Goal: Navigation & Orientation: Find specific page/section

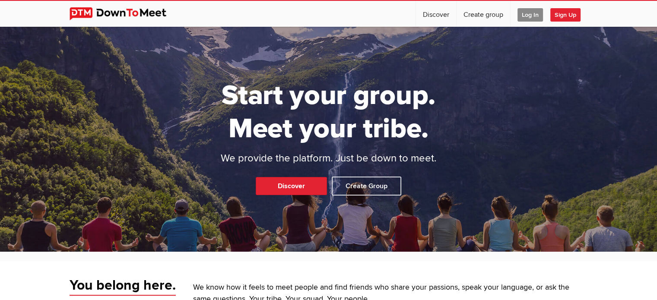
click at [531, 18] on span "Log In" at bounding box center [529, 14] width 25 height 13
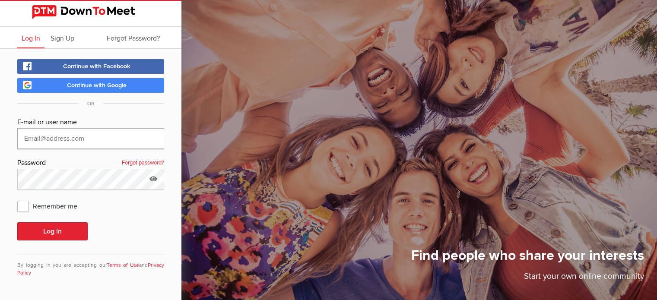
type input "tigger7uk@aol.com"
click at [59, 236] on button "Log In" at bounding box center [52, 231] width 70 height 18
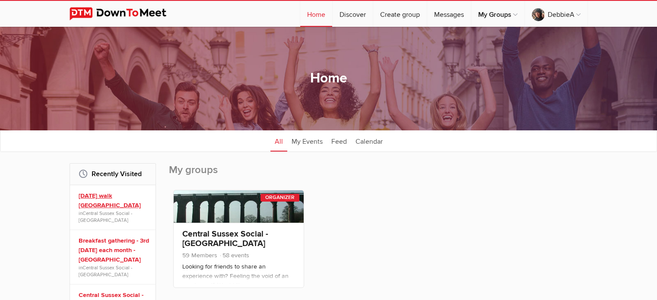
click at [108, 196] on link "Sunday walk Ardingly Reservoir" at bounding box center [114, 200] width 71 height 19
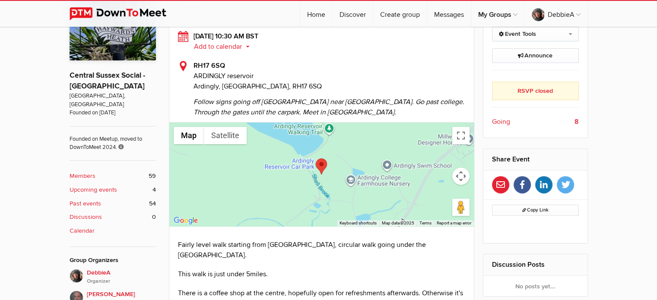
scroll to position [269, 0]
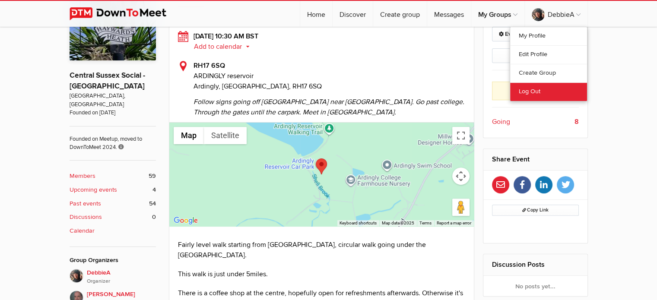
click at [537, 90] on link "Log Out" at bounding box center [548, 91] width 77 height 19
